Goal: Task Accomplishment & Management: Complete application form

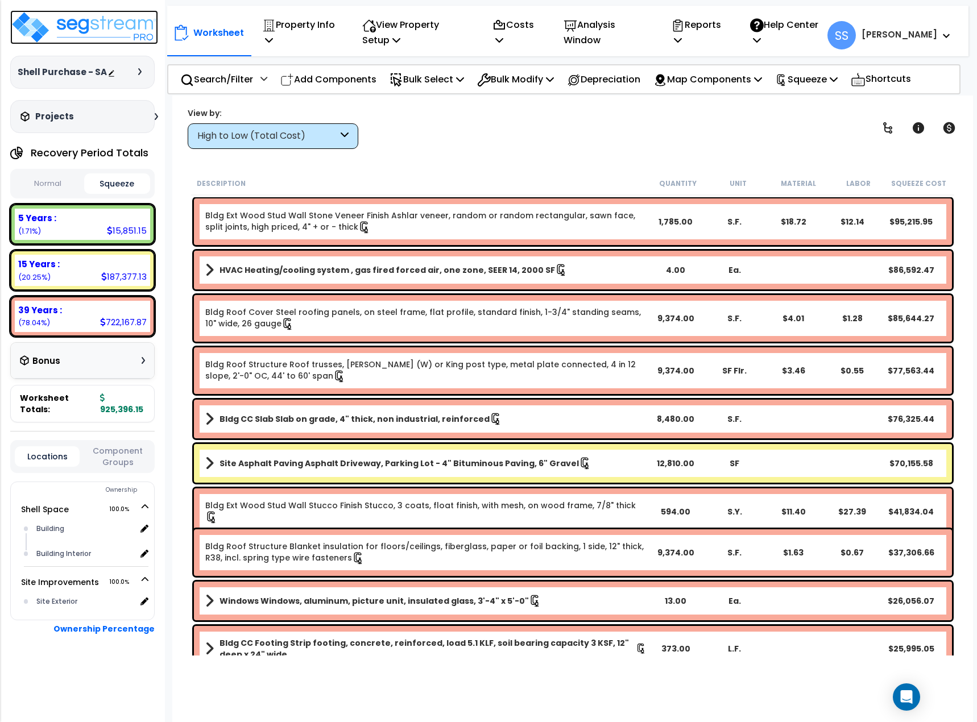
click at [98, 31] on img at bounding box center [84, 27] width 148 height 34
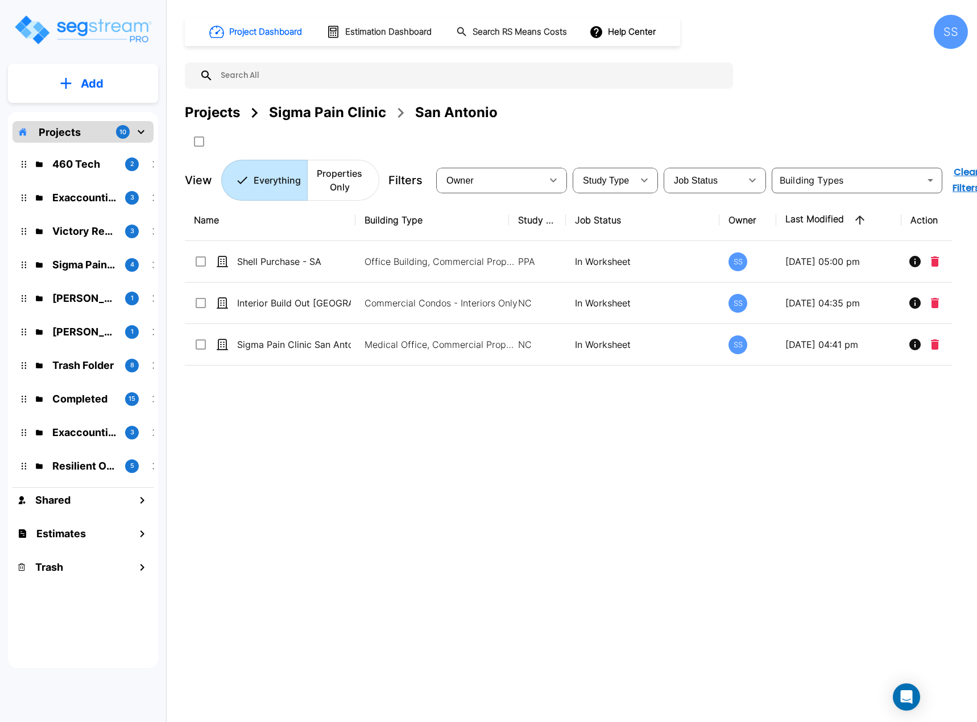
click at [318, 104] on div "Sigma Pain Clinic" at bounding box center [327, 112] width 117 height 20
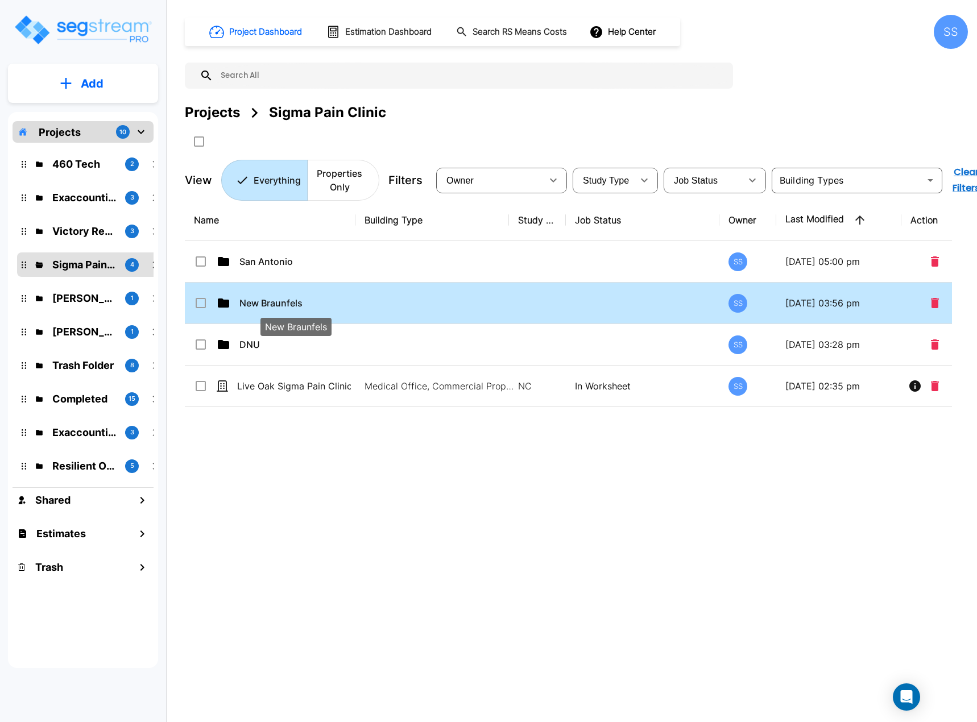
click at [253, 299] on p "New Braunfels" at bounding box center [296, 303] width 114 height 14
checkbox input "true"
click at [253, 299] on p "New Braunfels" at bounding box center [296, 303] width 114 height 14
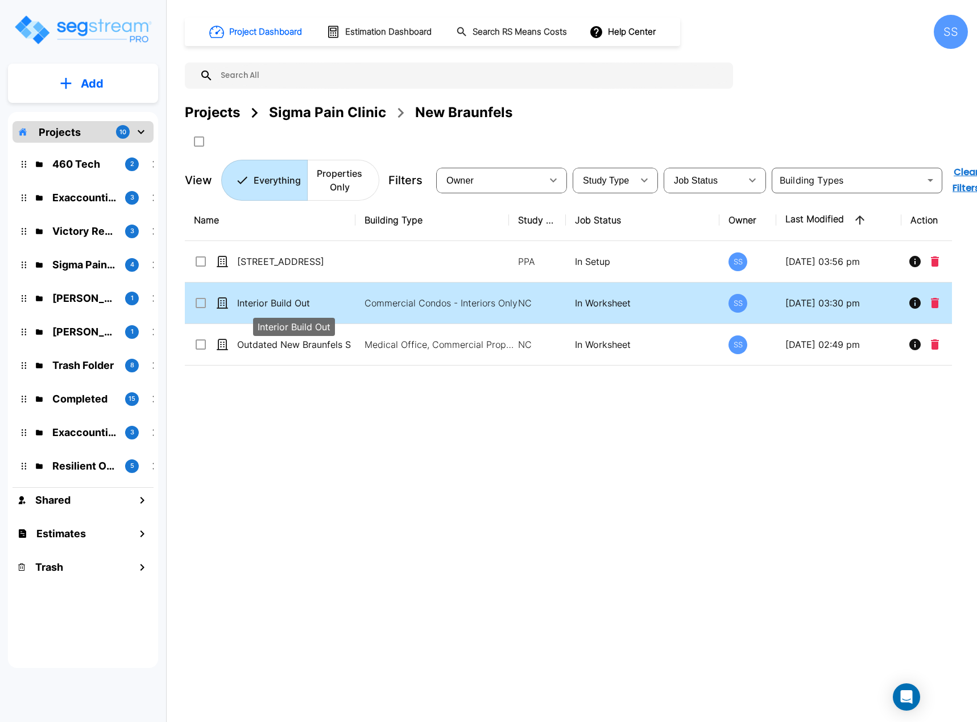
click at [287, 308] on p "Interior Build Out" at bounding box center [294, 303] width 114 height 14
checkbox input "true"
click at [287, 308] on p "Interior Build Out" at bounding box center [294, 303] width 114 height 14
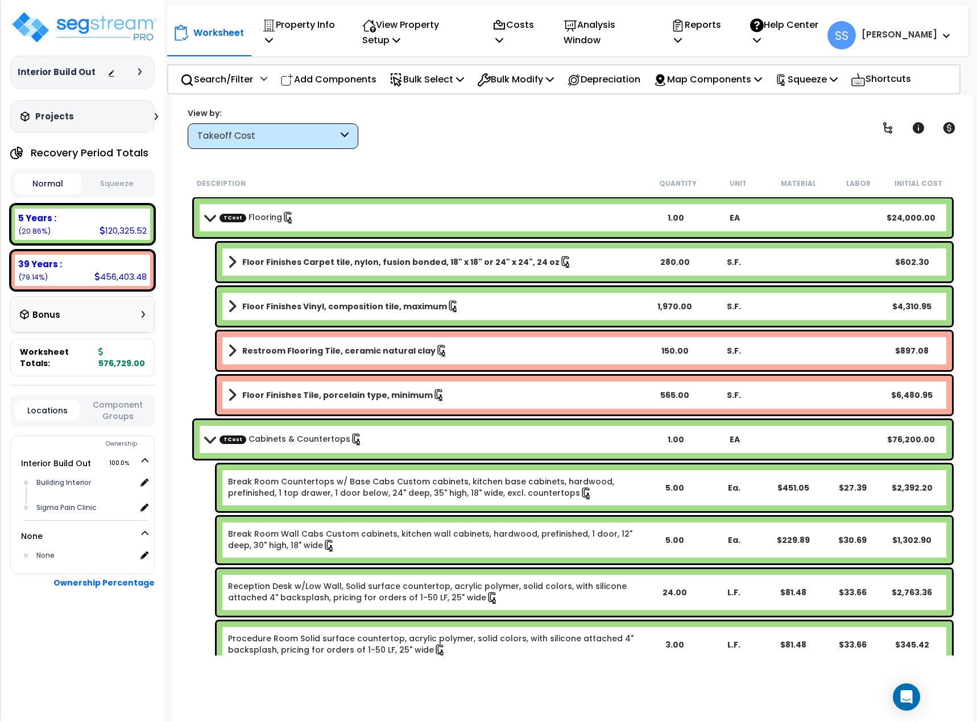
click at [113, 188] on button "Squeeze" at bounding box center [117, 184] width 67 height 20
click at [74, 34] on img at bounding box center [84, 27] width 148 height 34
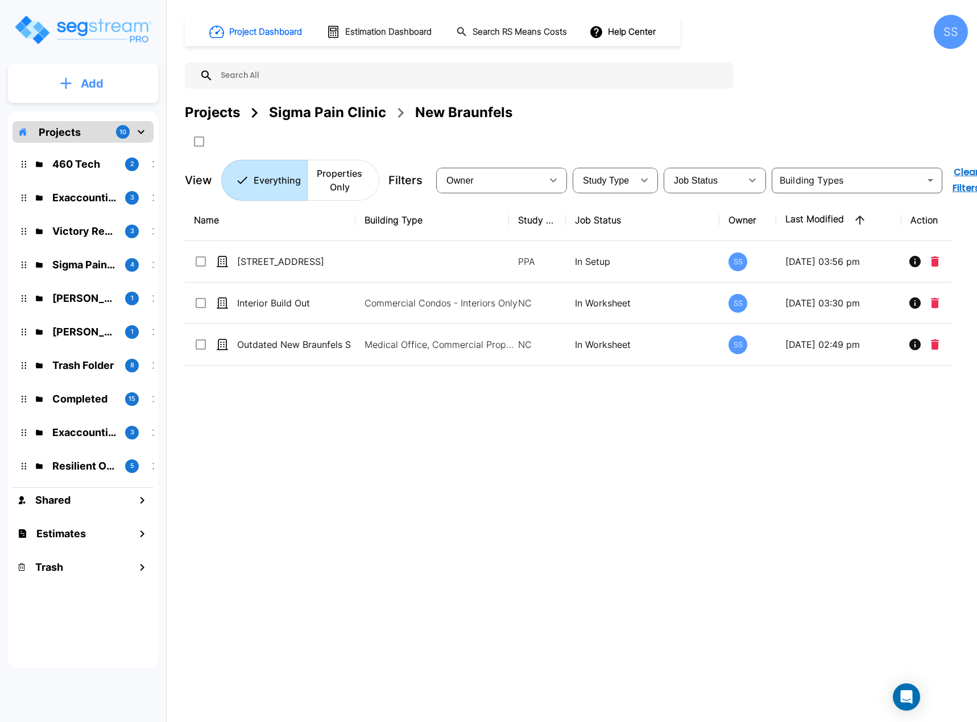
click at [68, 84] on icon "mailbox folders" at bounding box center [65, 83] width 11 height 12
click at [105, 23] on img "mailbox folders" at bounding box center [82, 30] width 139 height 32
click at [225, 115] on div "Projects" at bounding box center [212, 112] width 55 height 20
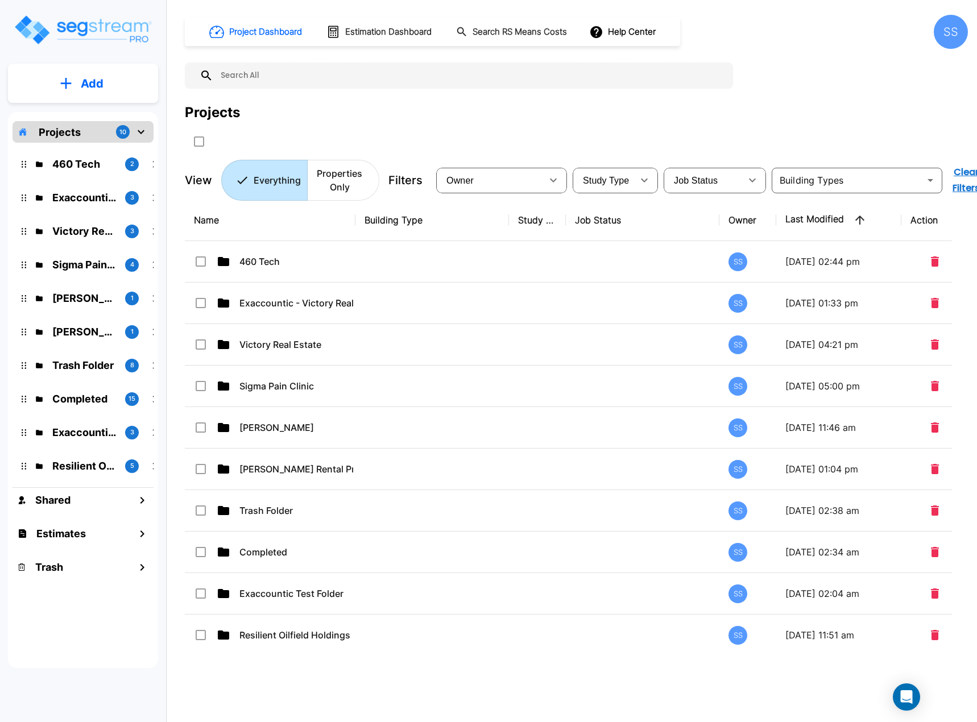
click at [105, 79] on button "Add" at bounding box center [83, 83] width 150 height 33
click at [86, 183] on p "Add Estimate" at bounding box center [90, 180] width 58 height 14
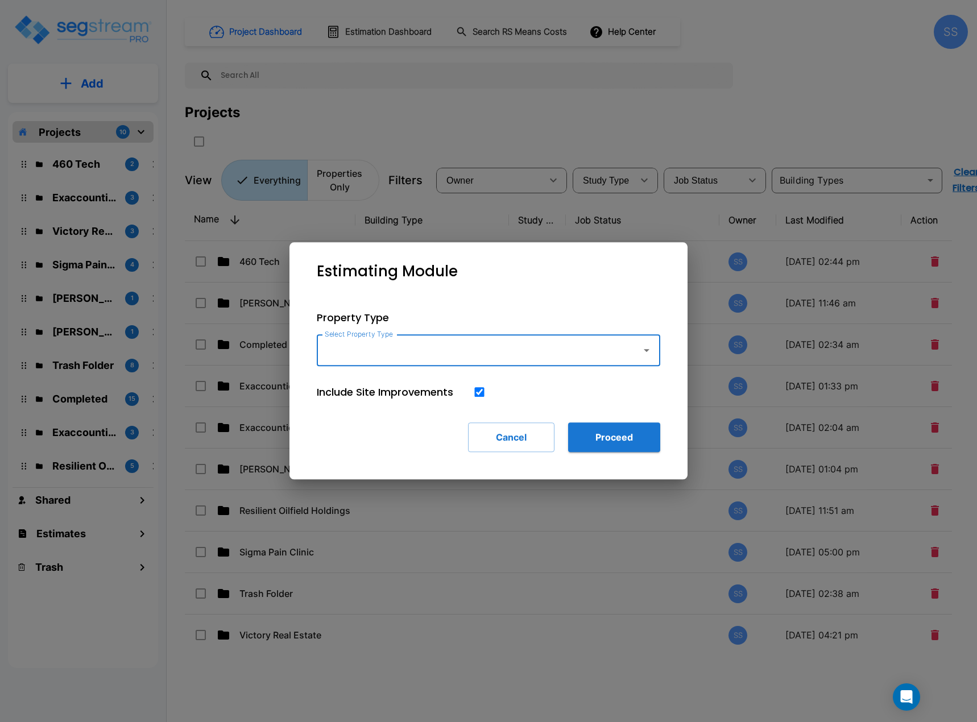
click at [365, 342] on input "Select Property Type" at bounding box center [476, 351] width 309 height 22
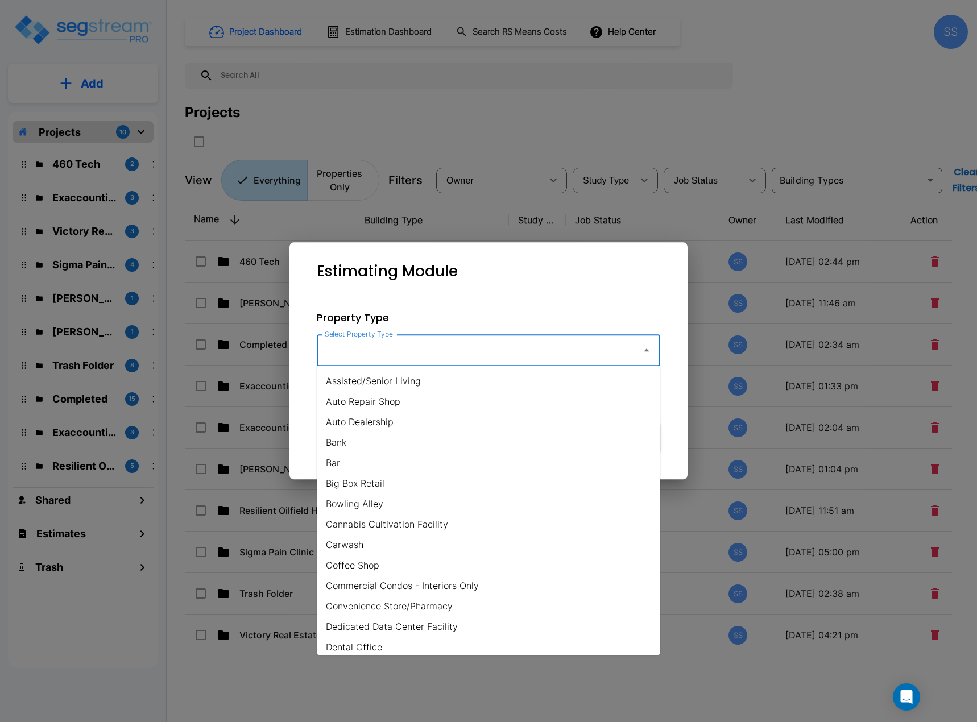
click at [344, 482] on li "Big Box Retail" at bounding box center [489, 483] width 344 height 20
type input "Big Box Retail"
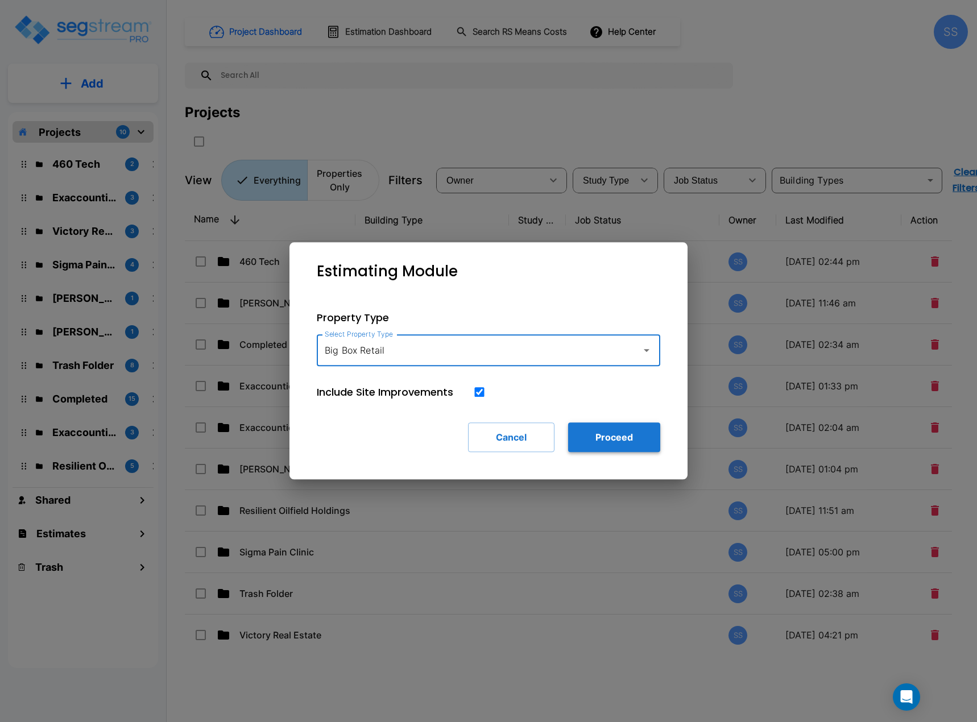
click at [607, 435] on button "Proceed" at bounding box center [614, 438] width 92 height 30
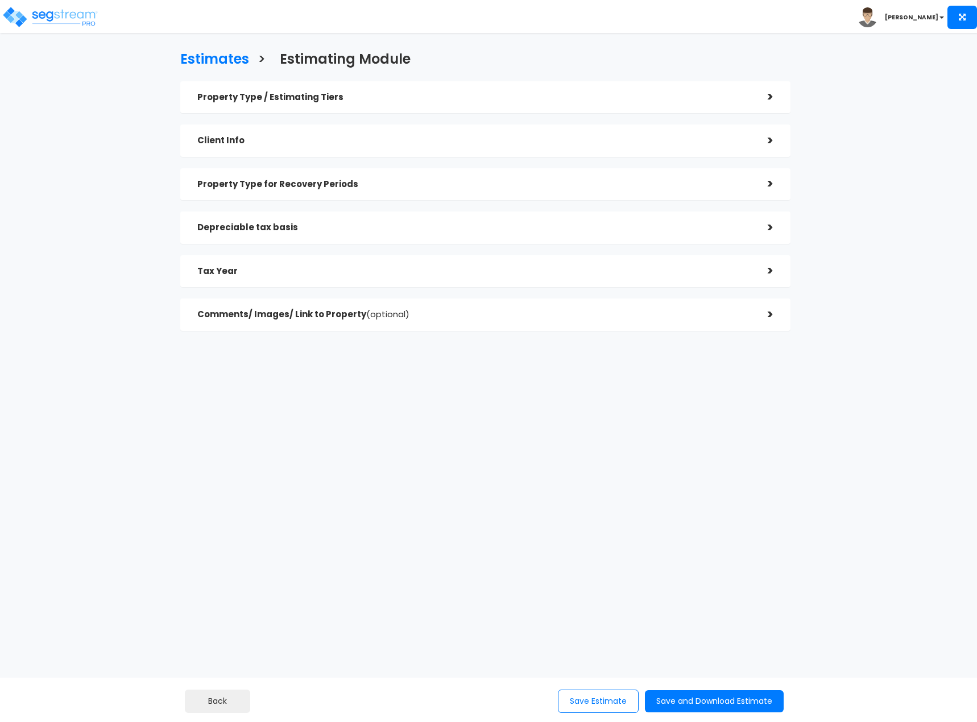
checkbox input "true"
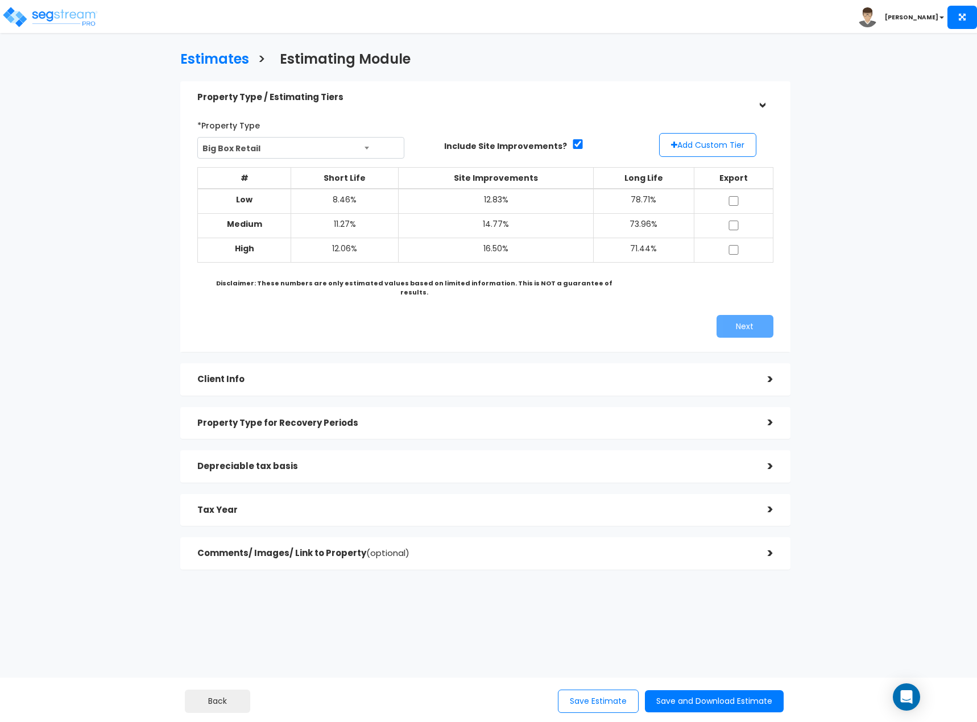
click at [728, 206] on td at bounding box center [733, 201] width 79 height 25
click at [732, 201] on input "checkbox" at bounding box center [733, 201] width 11 height 10
checkbox input "true"
click at [729, 225] on input "checkbox" at bounding box center [733, 226] width 11 height 10
checkbox input "true"
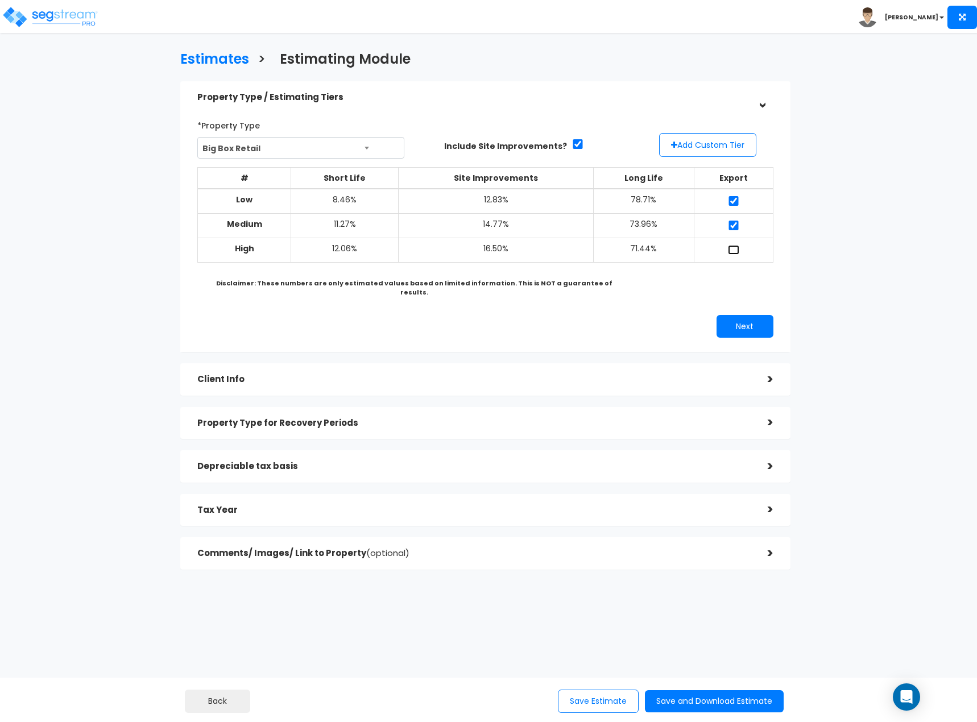
click at [732, 246] on input "checkbox" at bounding box center [733, 250] width 11 height 10
checkbox input "true"
click at [738, 315] on button "Next" at bounding box center [745, 326] width 57 height 23
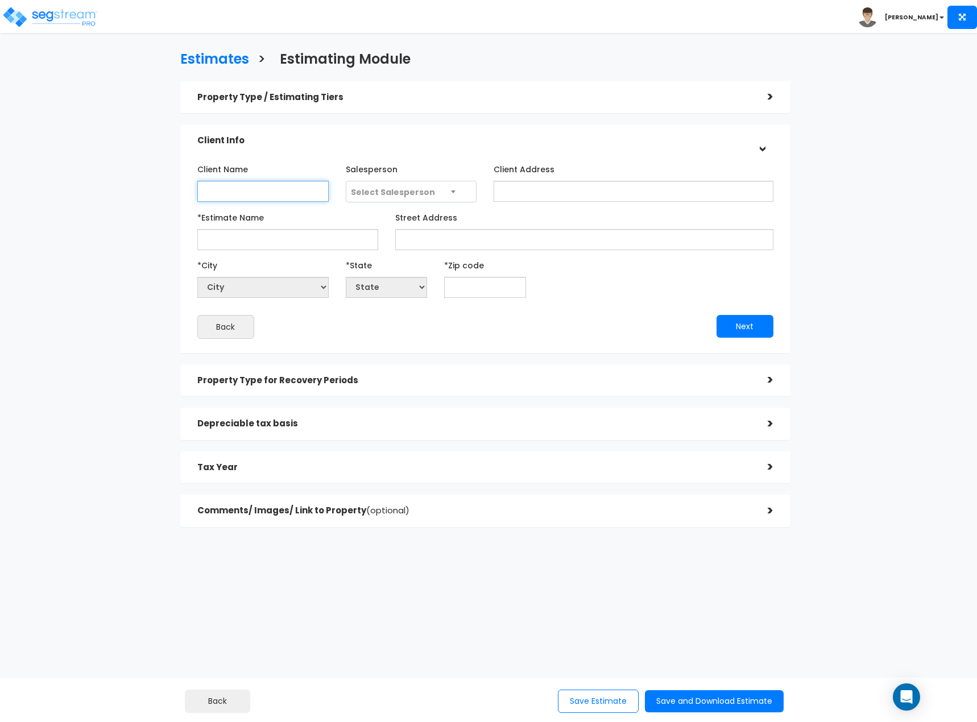
click at [261, 184] on input "Client Name" at bounding box center [262, 191] width 131 height 21
type input "Home Zone Furniture"
click at [235, 228] on div "*Estimate Name" at bounding box center [287, 229] width 181 height 42
click at [233, 234] on input "*Estimate Name" at bounding box center [287, 239] width 181 height 21
click at [257, 226] on div "*Estimate Name" at bounding box center [287, 229] width 181 height 42
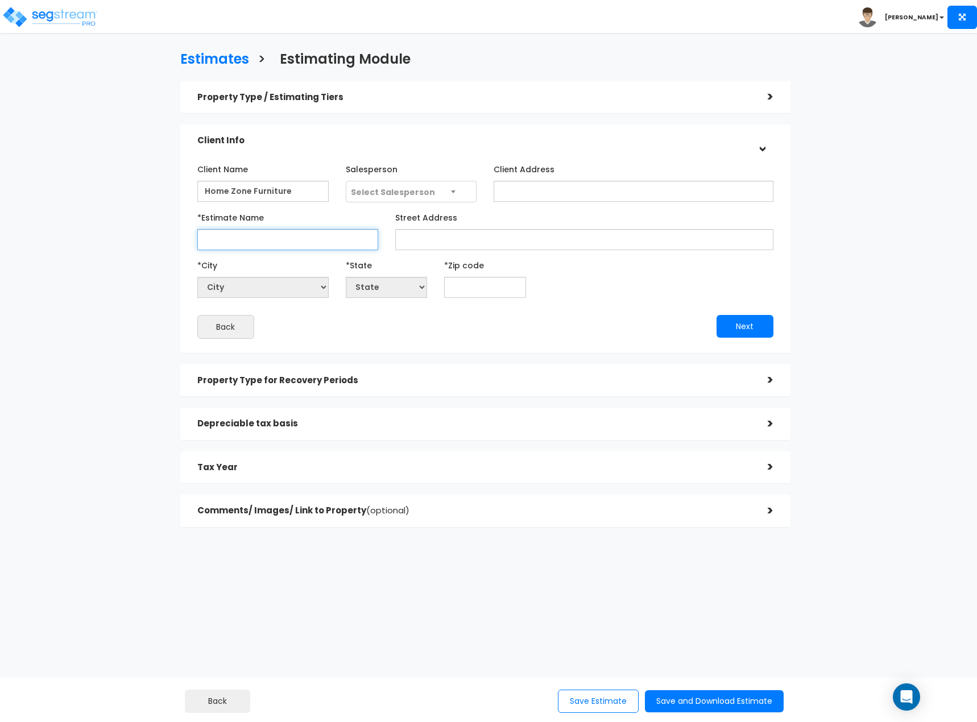
click at [246, 235] on input "*Estimate Name" at bounding box center [287, 239] width 181 height 21
type input "West Denton"
click at [530, 191] on input "Client Address" at bounding box center [633, 191] width 279 height 21
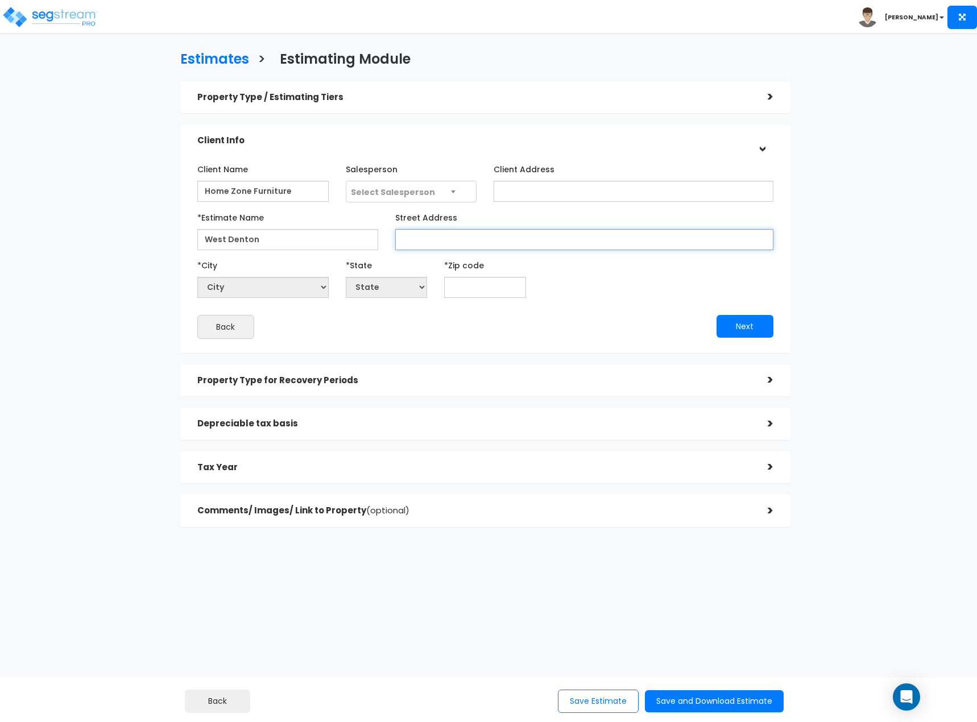
click at [468, 238] on input "Street Address" at bounding box center [584, 239] width 378 height 21
type input "1951 W. University Dr."
click at [474, 288] on input "text" at bounding box center [485, 287] width 82 height 21
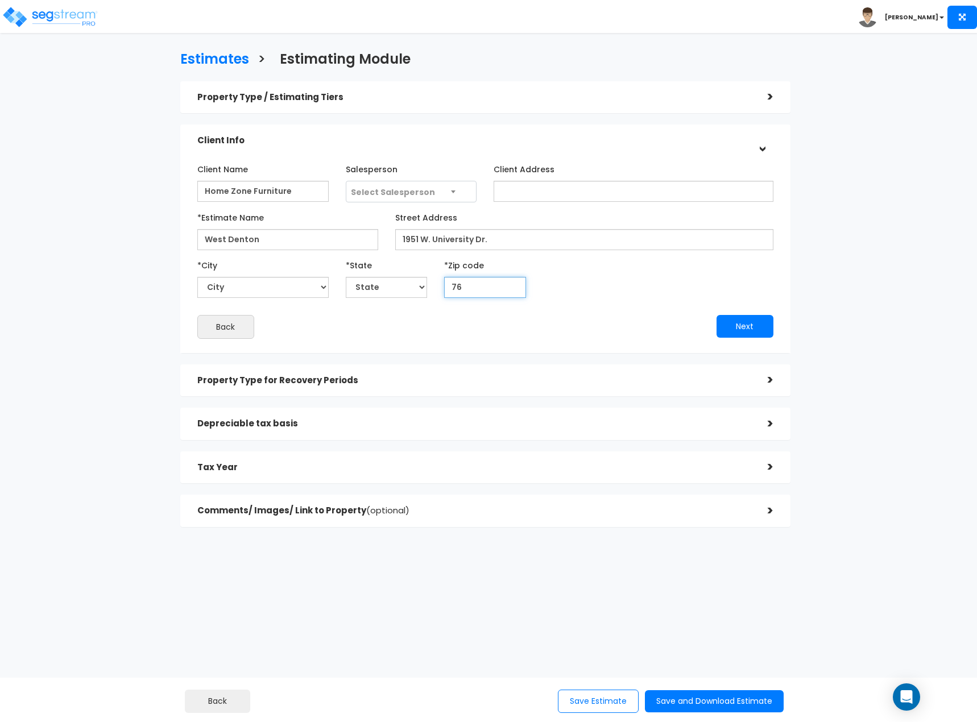
type input "760"
select select "TX"
type input "76021"
click at [738, 324] on button "Next" at bounding box center [745, 326] width 57 height 23
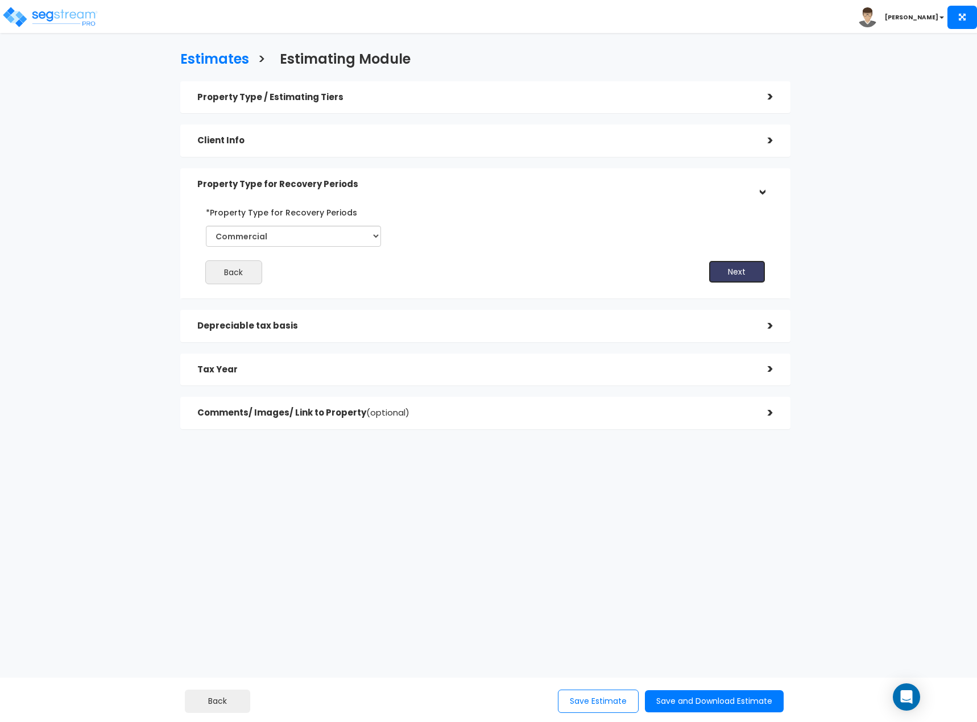
click at [739, 282] on button "Next" at bounding box center [737, 272] width 57 height 23
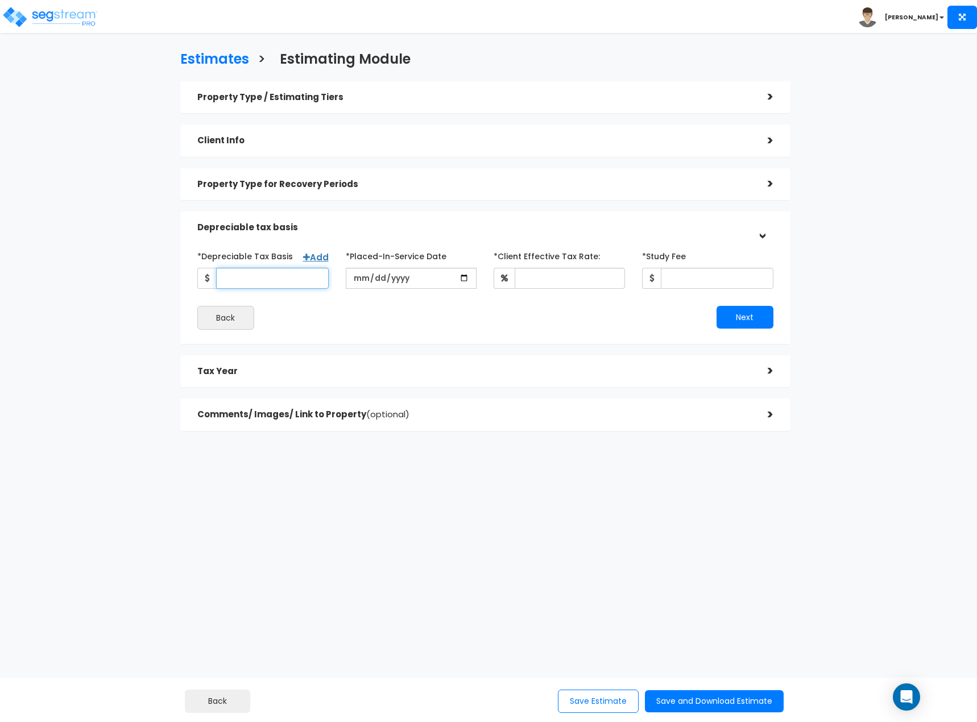
click at [253, 280] on input "*Depreciable Tax Basis" at bounding box center [272, 278] width 113 height 21
type input "6,300,000"
click at [355, 276] on input "date" at bounding box center [411, 278] width 131 height 21
click at [470, 275] on input "date" at bounding box center [411, 278] width 131 height 21
click at [465, 277] on input "date" at bounding box center [411, 278] width 131 height 21
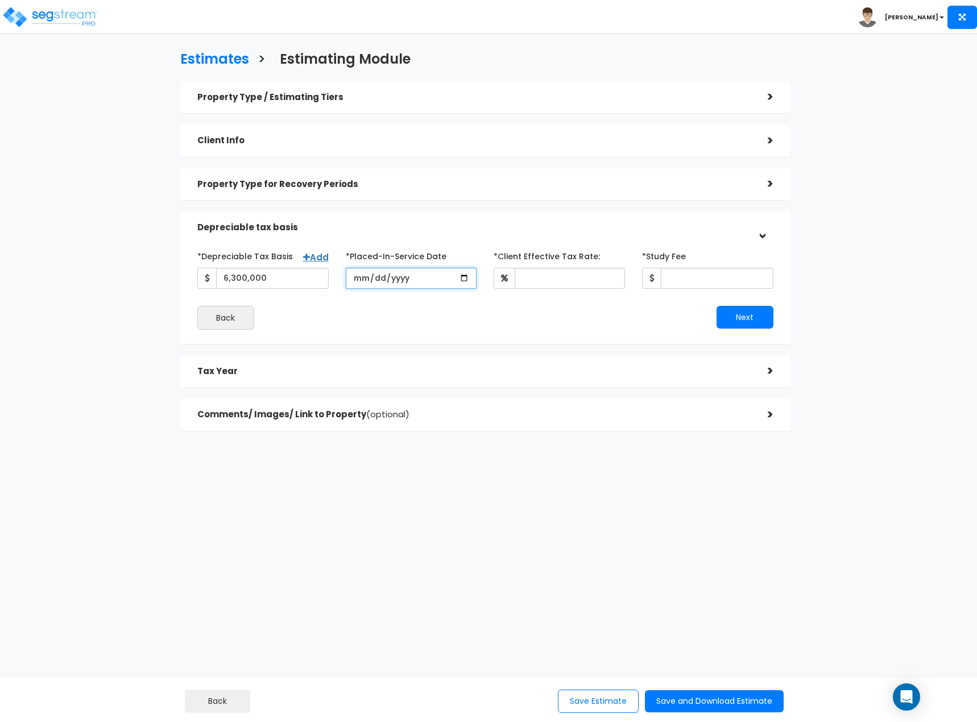
type input "2025-09-17"
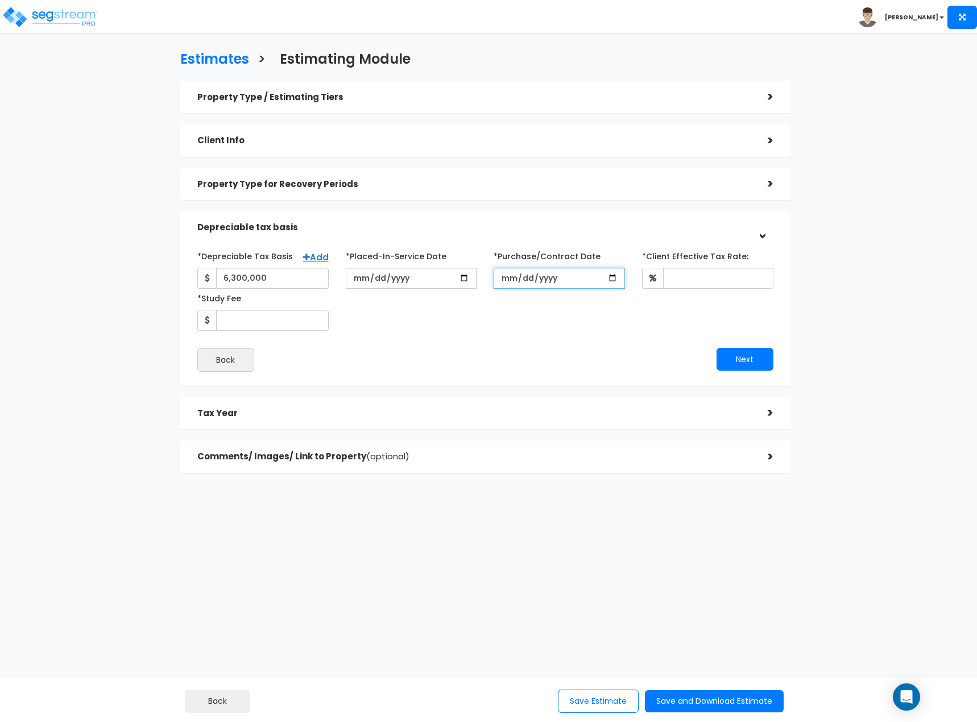
click at [572, 283] on input "*Purchase/Contract Date" at bounding box center [559, 278] width 131 height 21
type input "2025-09-17"
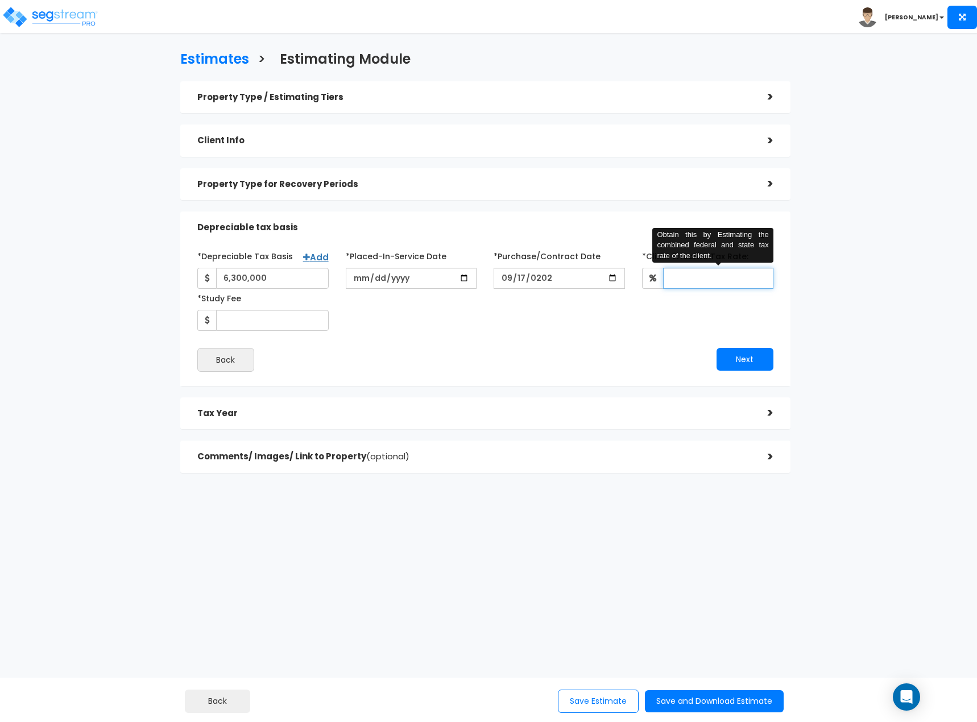
click at [691, 279] on input "*Client Effective Tax Rate:" at bounding box center [718, 278] width 110 height 21
type input "37"
click at [318, 315] on input "*Study Fee" at bounding box center [272, 320] width 113 height 21
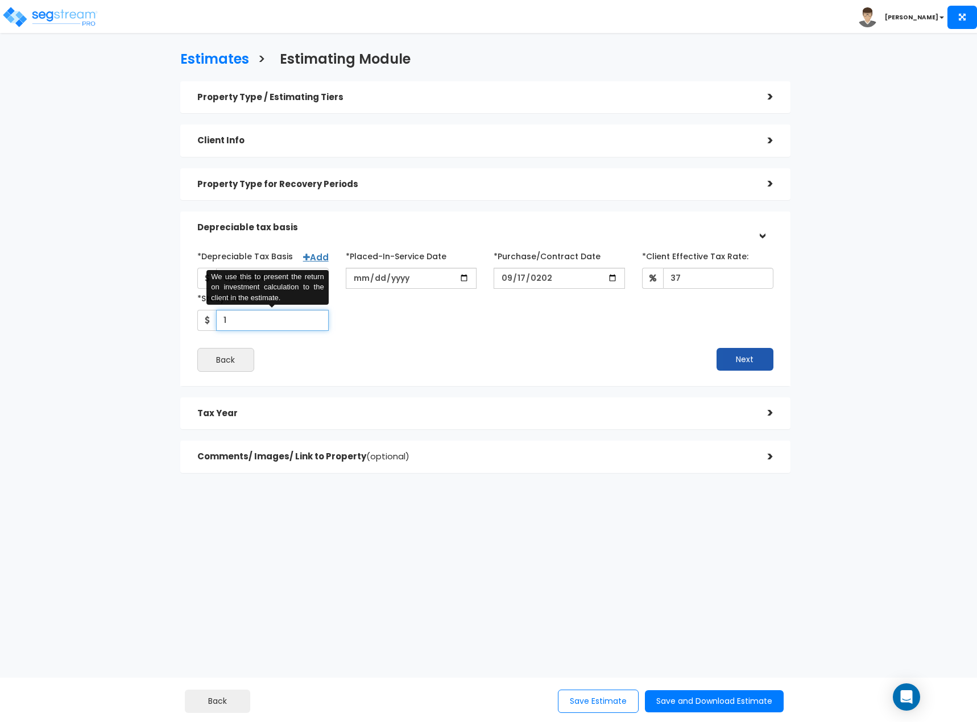
type input "1"
click at [737, 355] on button "Next" at bounding box center [745, 359] width 57 height 23
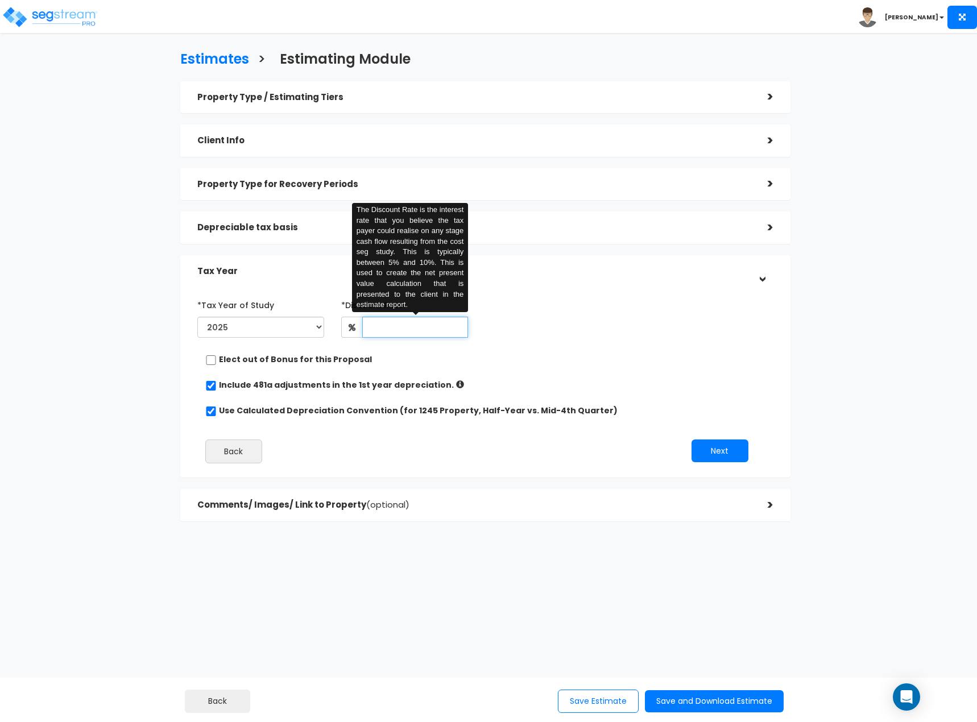
click at [425, 335] on input "text" at bounding box center [415, 327] width 106 height 21
type input "8"
click at [565, 338] on div "*Tax Year of Study 2025 2026 Prior Accumulated Depreciation" at bounding box center [477, 319] width 576 height 47
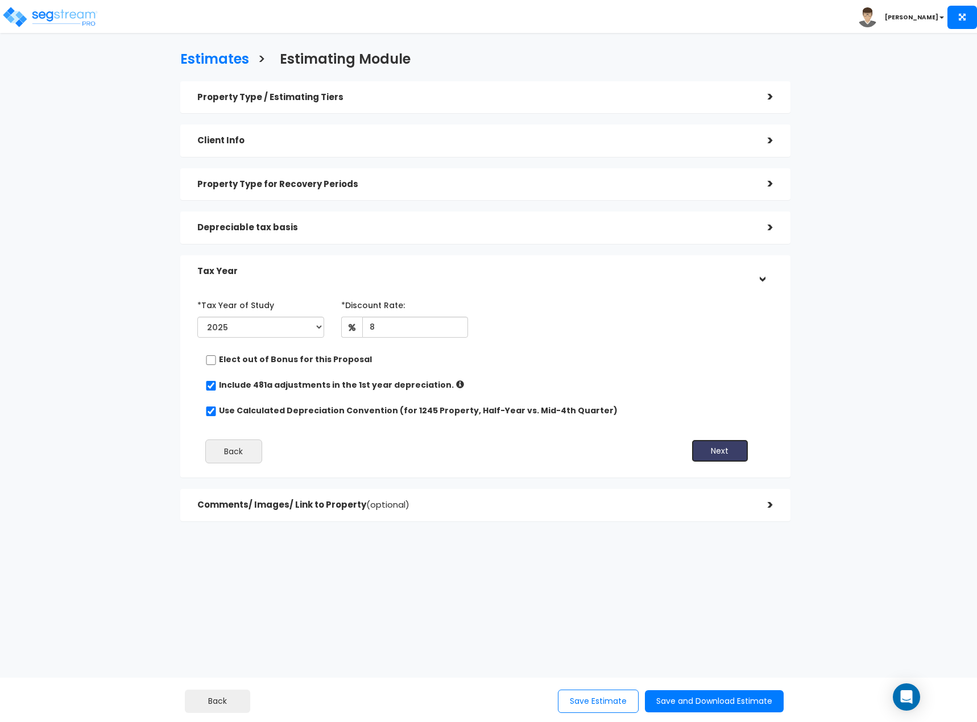
click at [732, 448] on button "Next" at bounding box center [720, 451] width 57 height 23
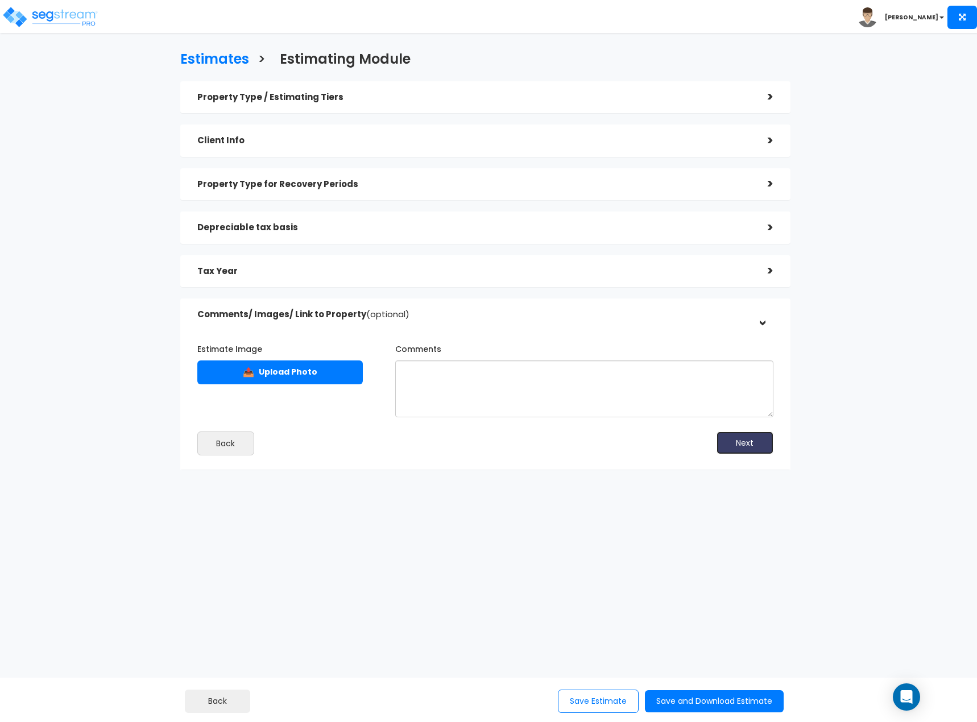
click at [745, 440] on button "Next" at bounding box center [745, 443] width 57 height 23
click at [739, 440] on button "Next" at bounding box center [745, 443] width 57 height 23
click at [705, 698] on button "Save and Download Estimate" at bounding box center [714, 702] width 139 height 22
